Goal: Transaction & Acquisition: Purchase product/service

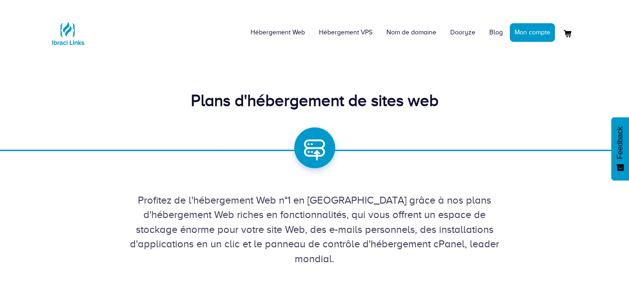
drag, startPoint x: 0, startPoint y: 0, endPoint x: 494, endPoint y: 150, distance: 516.3
click at [494, 150] on div "Hébergement Web Hébergement VPS Nom de domaine Dooryze Blog Mon compte" at bounding box center [314, 75] width 629 height 151
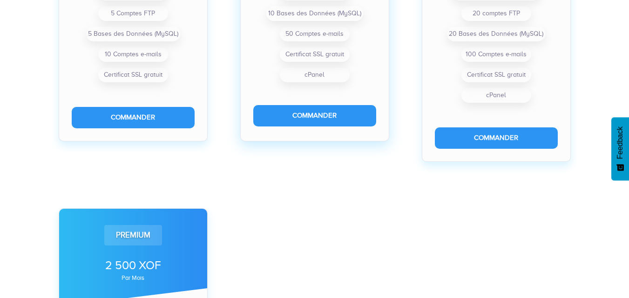
scroll to position [512, 0]
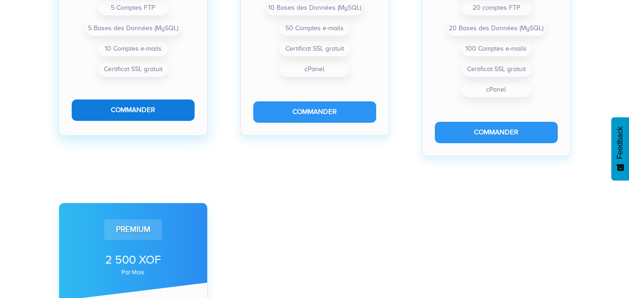
click at [158, 109] on button "Commander" at bounding box center [133, 110] width 123 height 21
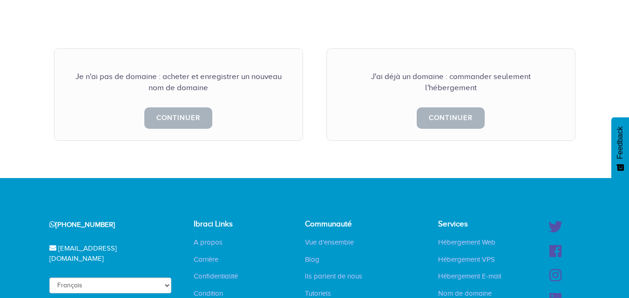
scroll to position [279, 0]
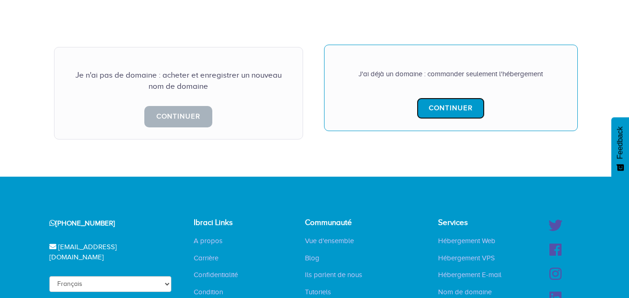
click at [448, 98] on link "Continuer" at bounding box center [450, 108] width 68 height 21
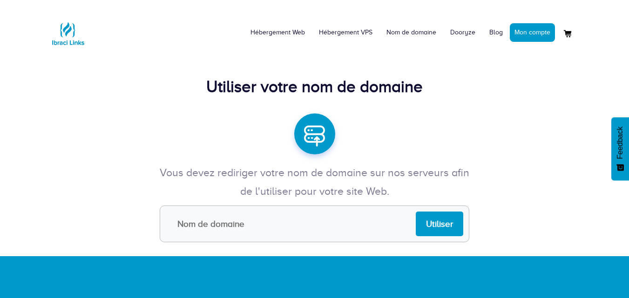
click at [233, 230] on input "text" at bounding box center [314, 224] width 309 height 37
paste input "[DOMAIN_NAME]"
type input "[DOMAIN_NAME]"
click at [426, 221] on input "Utiliser" at bounding box center [438, 224] width 47 height 25
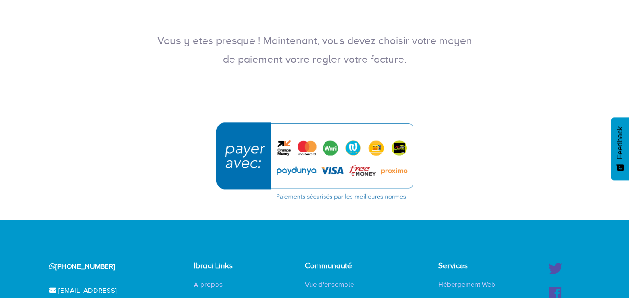
scroll to position [186, 0]
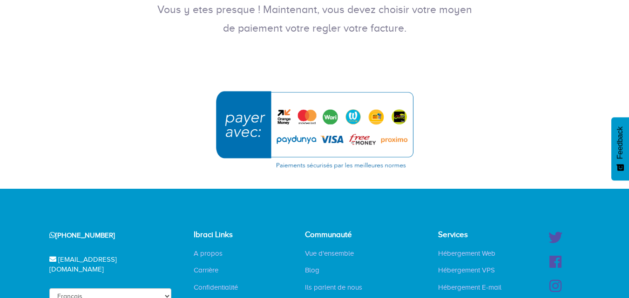
click at [254, 124] on img "submit" at bounding box center [314, 130] width 209 height 90
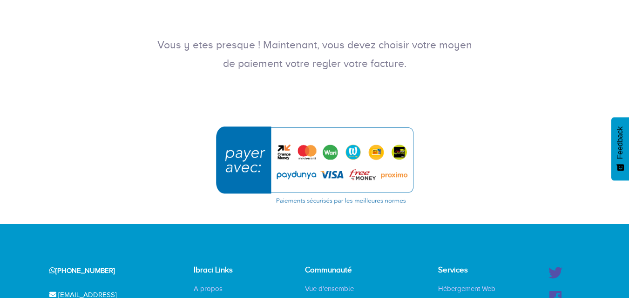
scroll to position [140, 0]
